Goal: Information Seeking & Learning: Learn about a topic

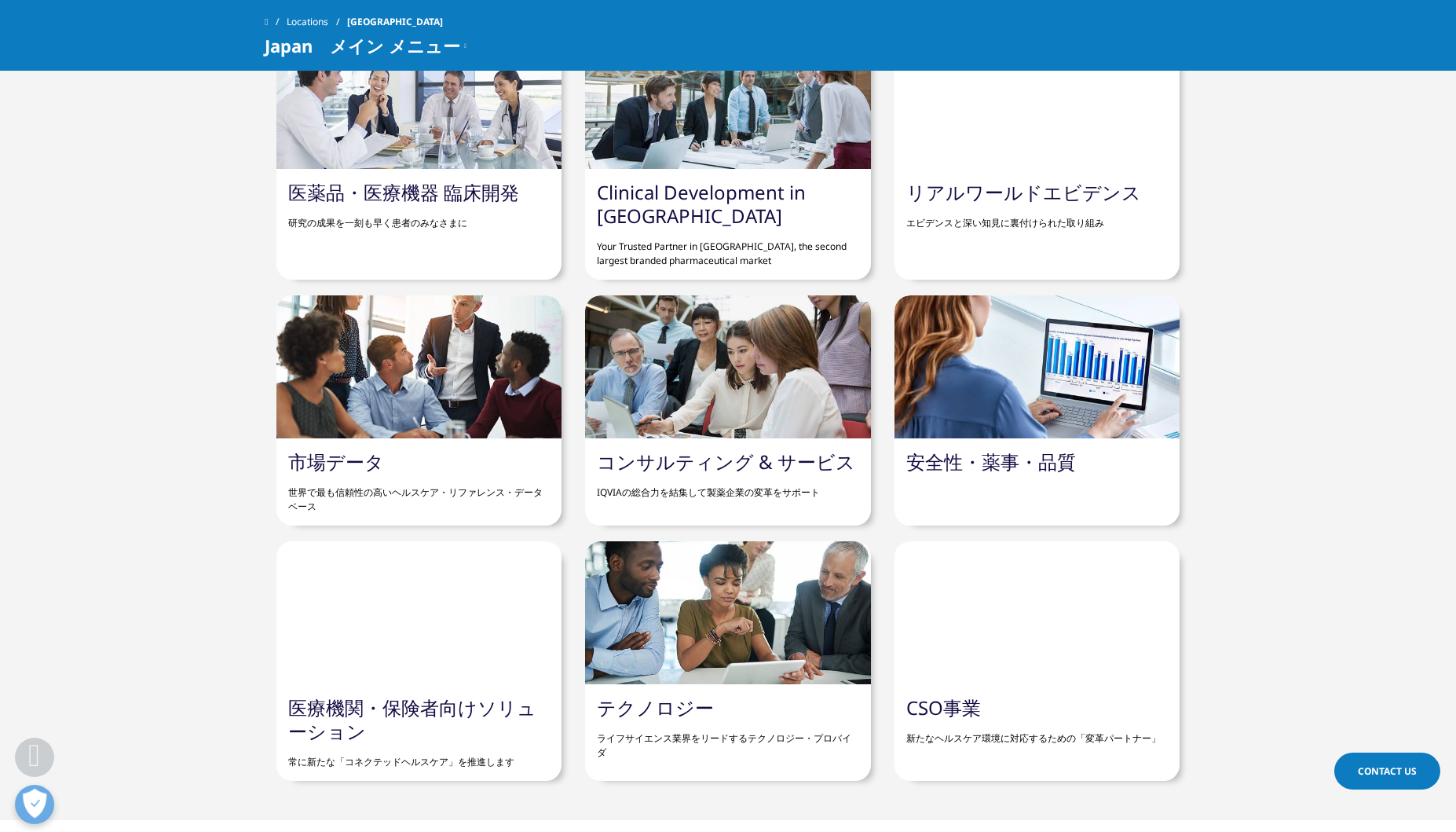
scroll to position [1335, 0]
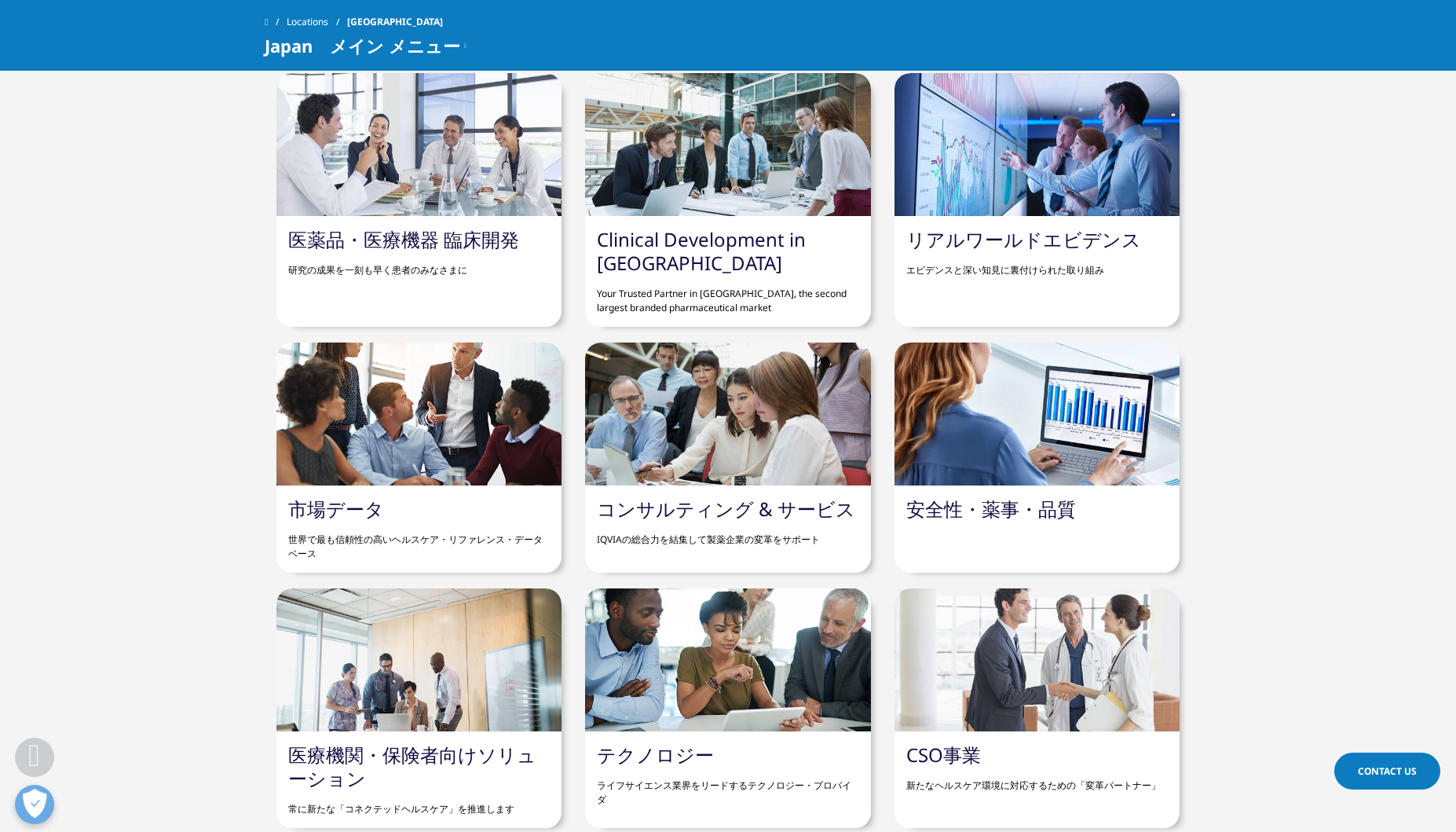
click at [1154, 429] on div at bounding box center [1037, 414] width 285 height 143
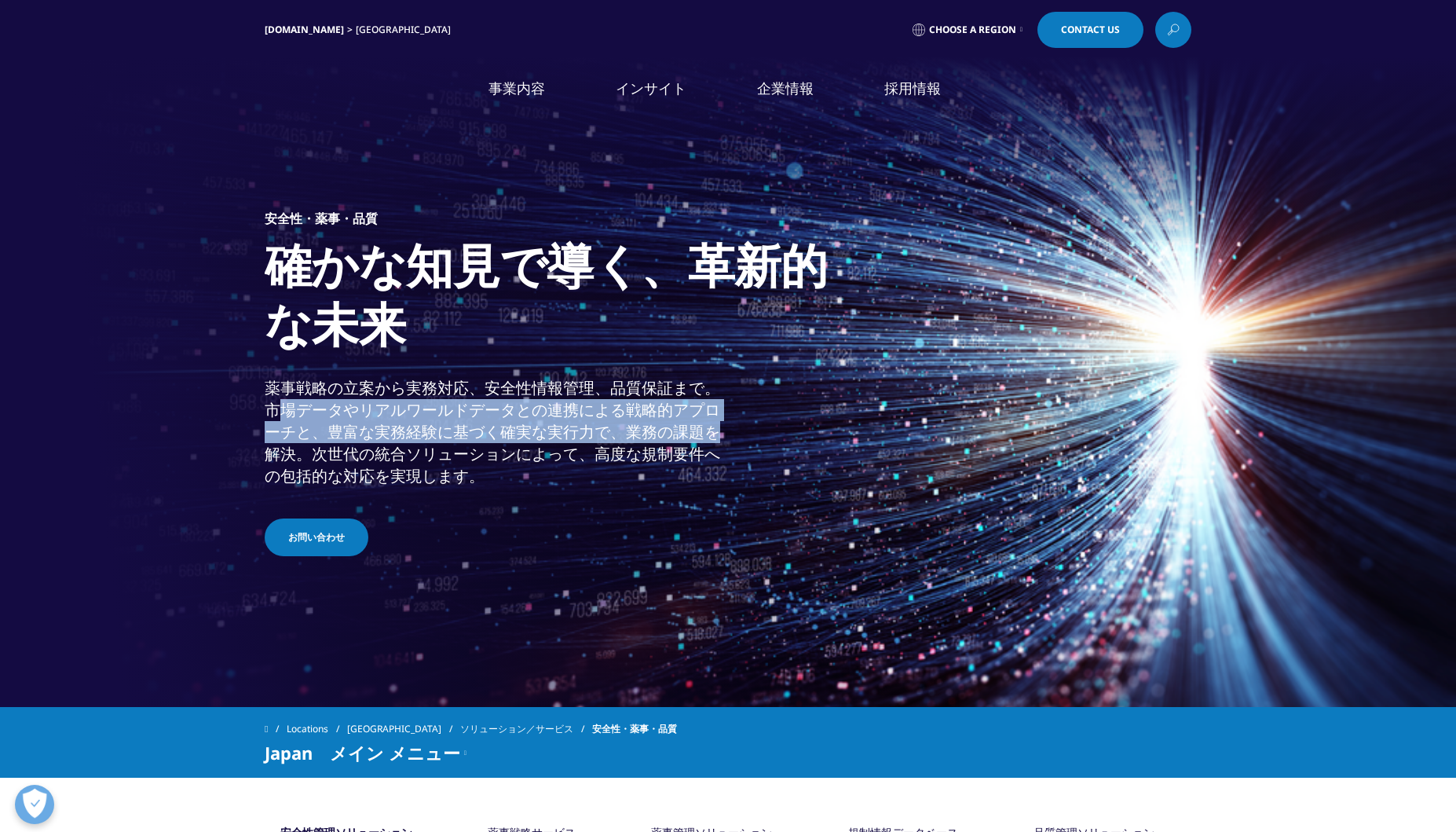
drag, startPoint x: 273, startPoint y: 389, endPoint x: 719, endPoint y: 401, distance: 446.2
click at [719, 401] on div "薬事戦略の立案から実務対応、安全性情報管理、品質保証まで。市場データやリアルワールドデータとの連携による戦略的アプローチと、豊富な実務経験に基づく確実な実行力…" at bounding box center [494, 432] width 460 height 110
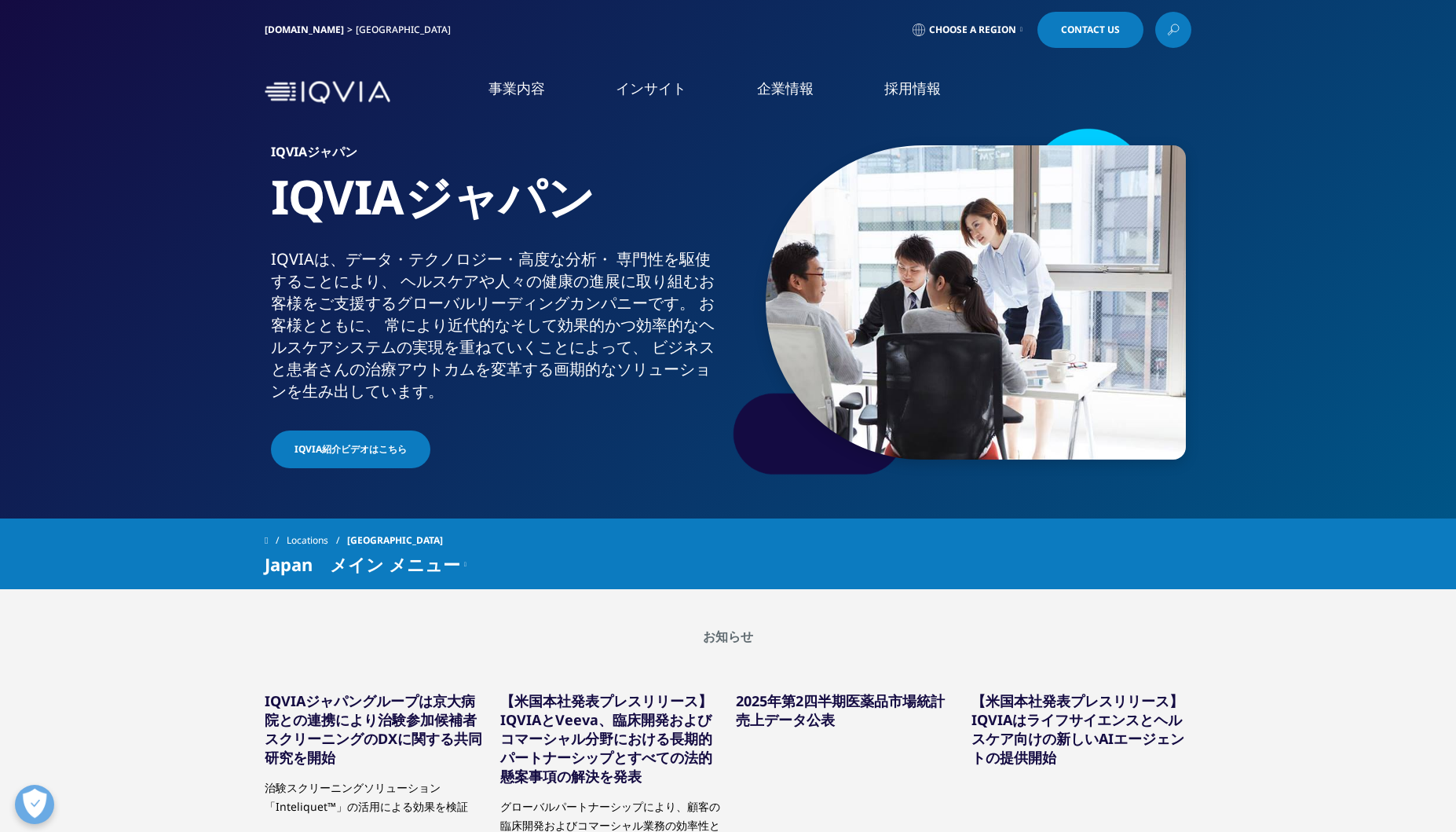
click at [1289, 691] on div "お知らせ IQVIAジャパングループは京大病院との連携により治験参加候補者スクリーニングのDXに関する共同研究を開始 治験スクリーニングソリューション「Int…" at bounding box center [728, 791] width 1409 height 328
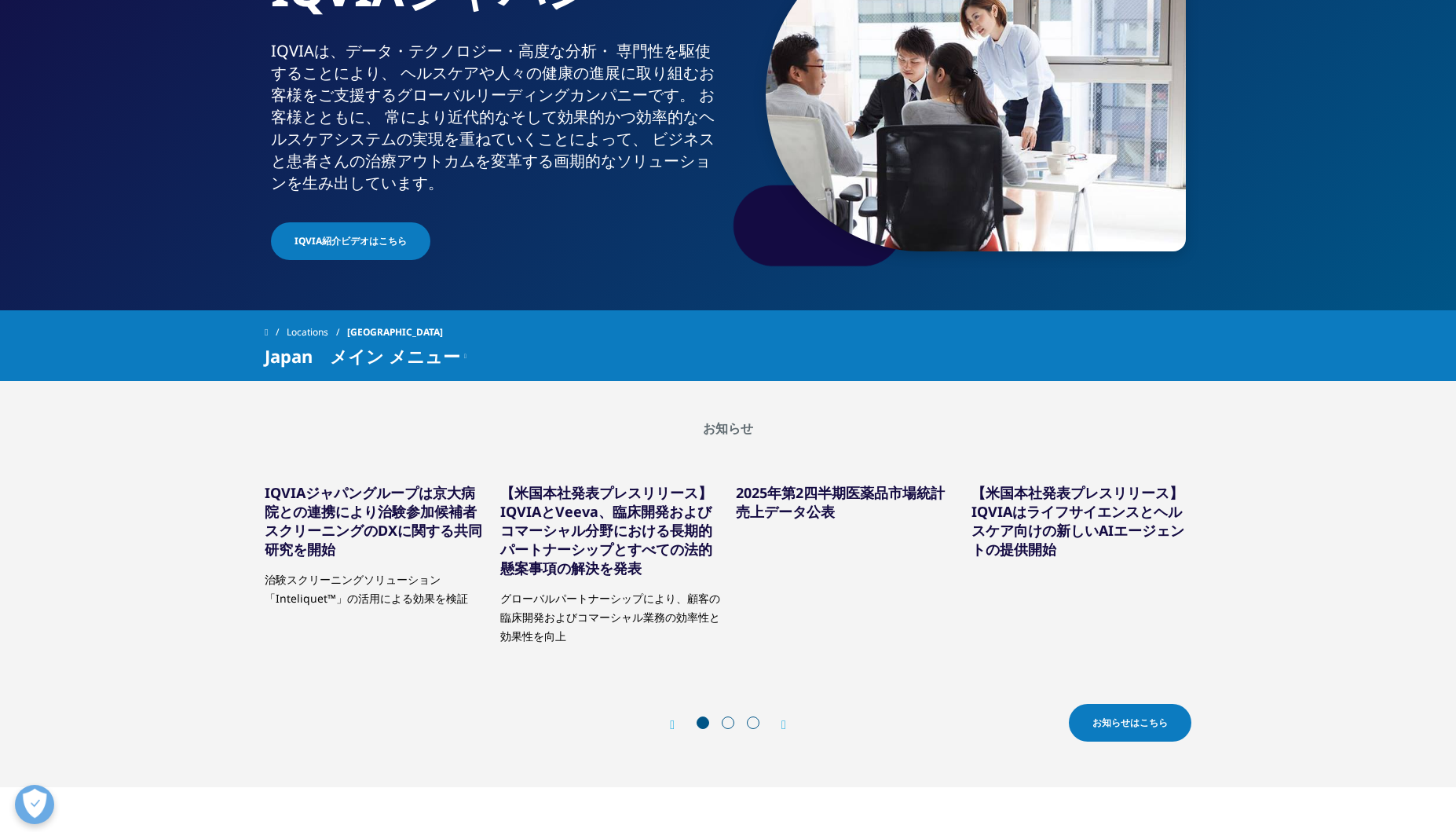
scroll to position [235, 0]
